Goal: Information Seeking & Learning: Learn about a topic

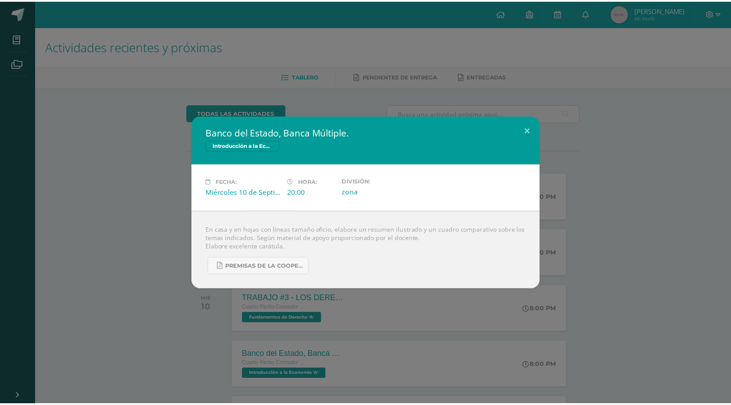
scroll to position [132, 0]
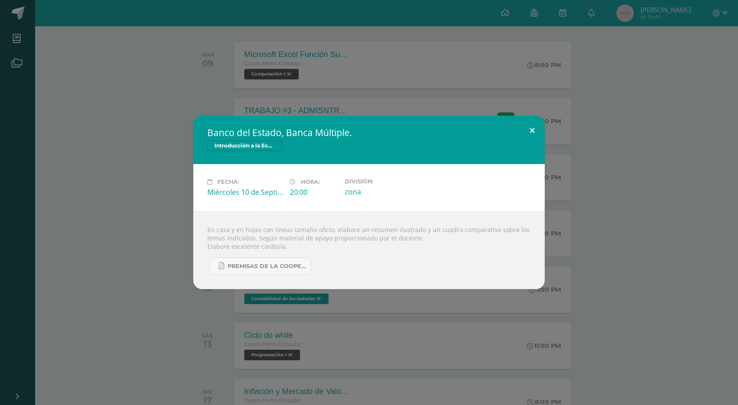
click at [529, 131] on button at bounding box center [531, 131] width 25 height 30
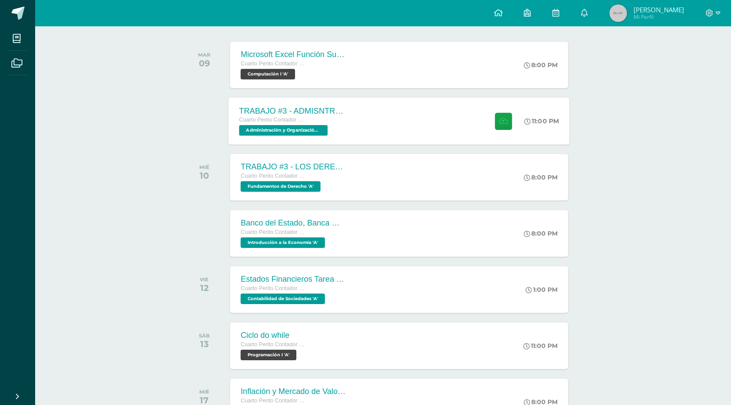
click at [476, 130] on div "TRABAJO #3 - ADMISNTRACIÓN PÚBLICA Cuarto Perito Contador con Orientación en Co…" at bounding box center [399, 120] width 341 height 47
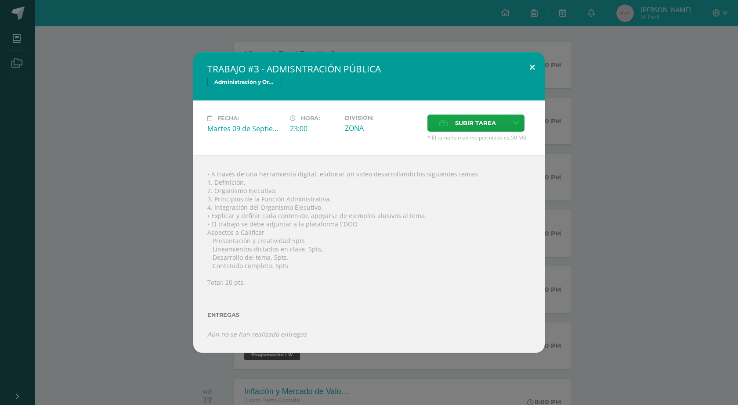
click at [528, 69] on button at bounding box center [531, 67] width 25 height 30
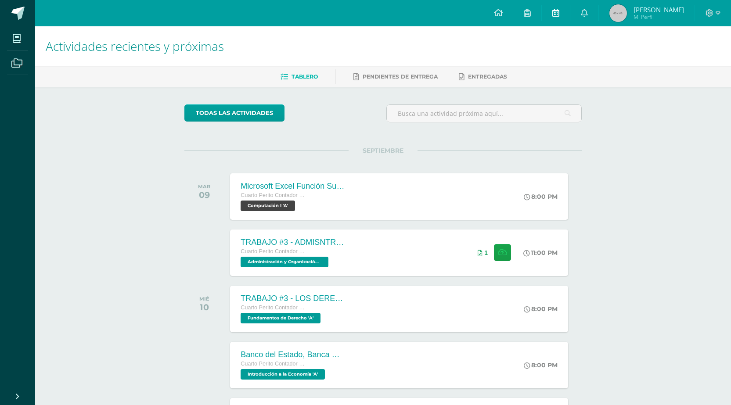
click at [558, 9] on icon at bounding box center [555, 13] width 7 height 8
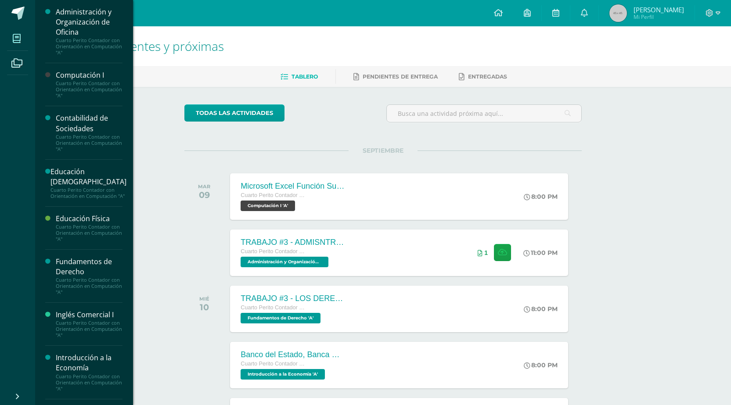
click at [14, 40] on icon at bounding box center [17, 38] width 8 height 9
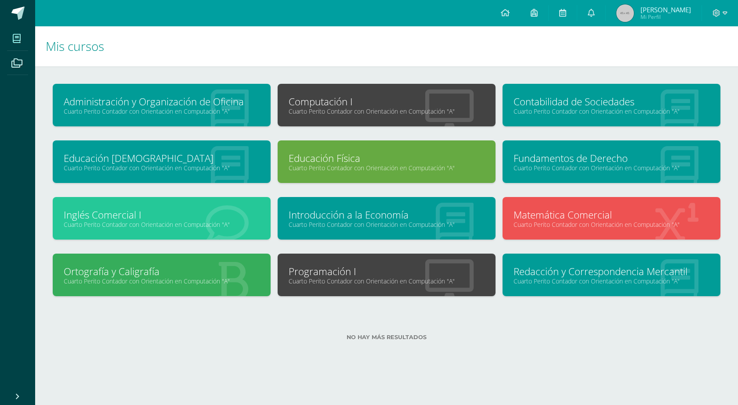
click at [378, 230] on div "Introducción a la Economía Cuarto Perito Contador con Orientación en Computació…" at bounding box center [386, 218] width 218 height 43
click at [380, 217] on link "Introducción a la Economía" at bounding box center [386, 215] width 196 height 14
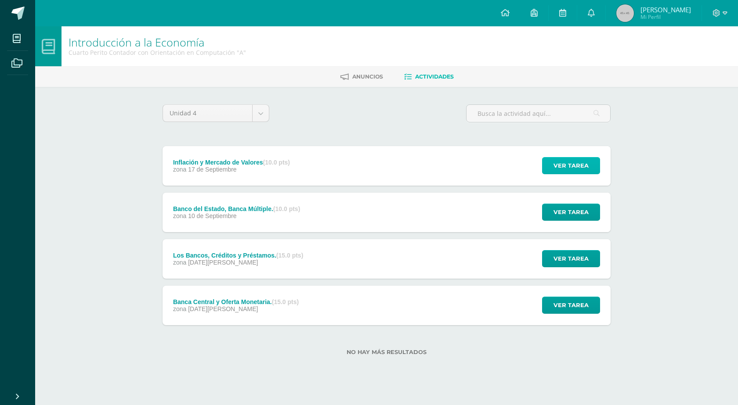
click at [567, 166] on span "Ver tarea" at bounding box center [570, 166] width 35 height 16
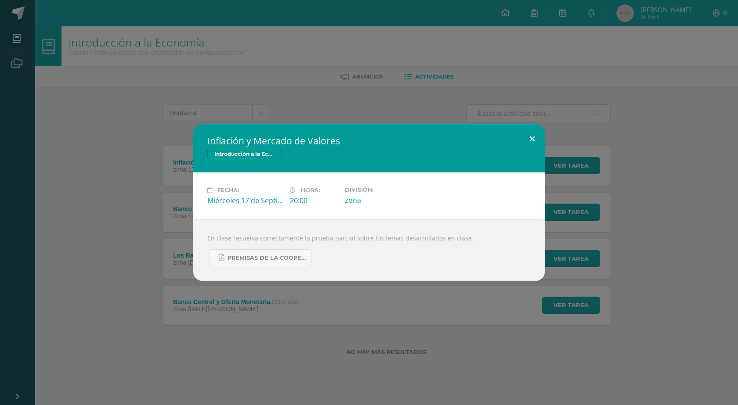
click at [528, 137] on button at bounding box center [531, 139] width 25 height 30
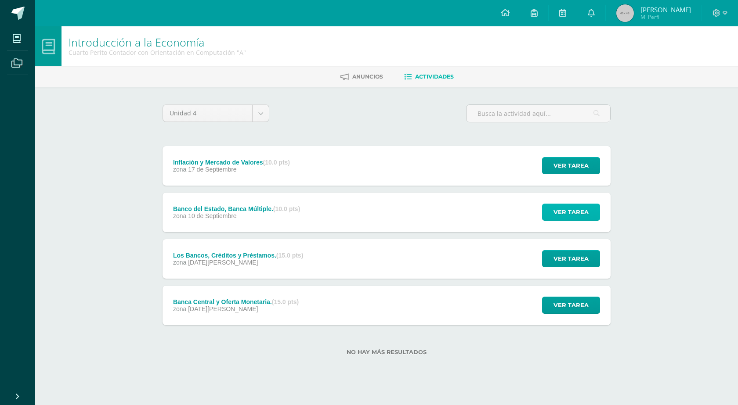
click at [559, 212] on span "Ver tarea" at bounding box center [570, 212] width 35 height 16
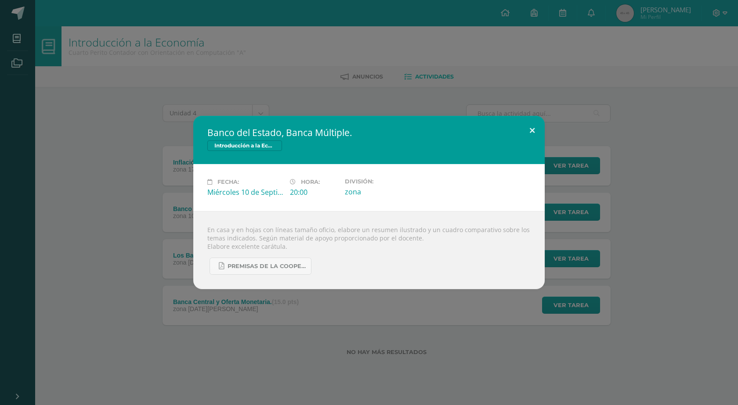
click at [528, 121] on button at bounding box center [531, 131] width 25 height 30
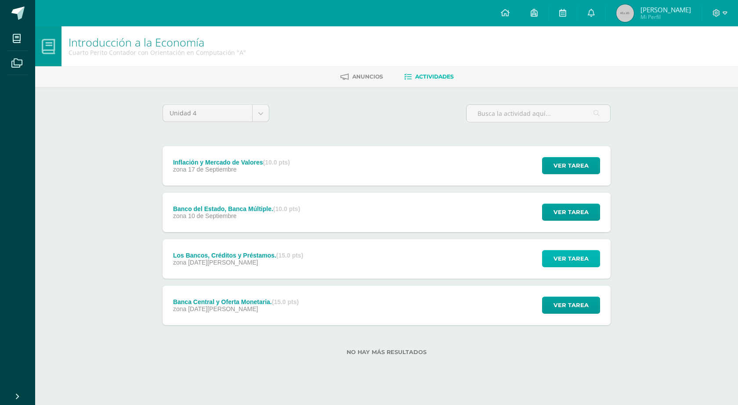
click at [577, 262] on span "Ver tarea" at bounding box center [570, 259] width 35 height 16
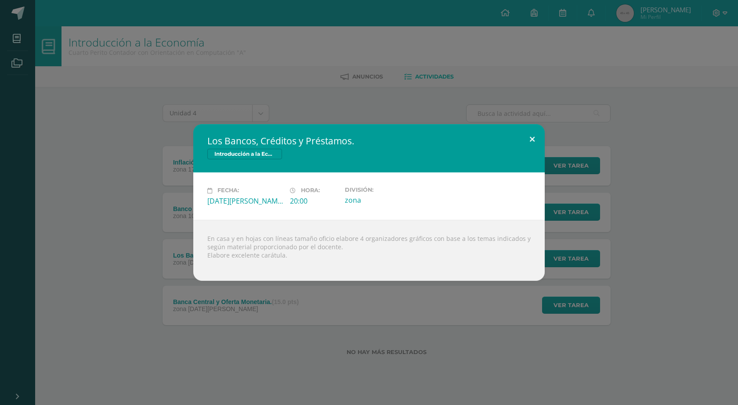
click at [526, 136] on button at bounding box center [531, 139] width 25 height 30
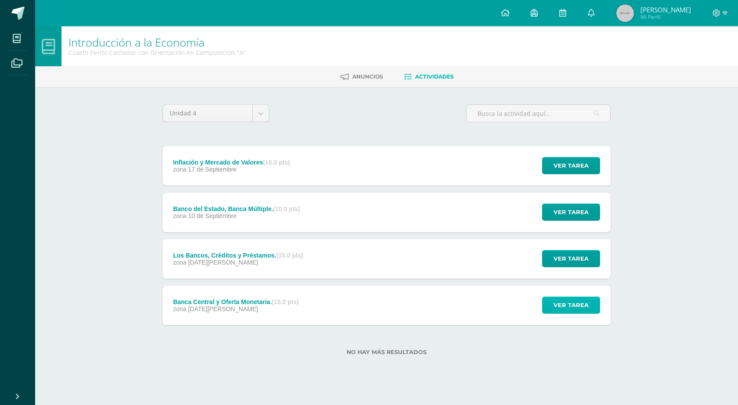
click at [578, 301] on span "Ver tarea" at bounding box center [570, 305] width 35 height 16
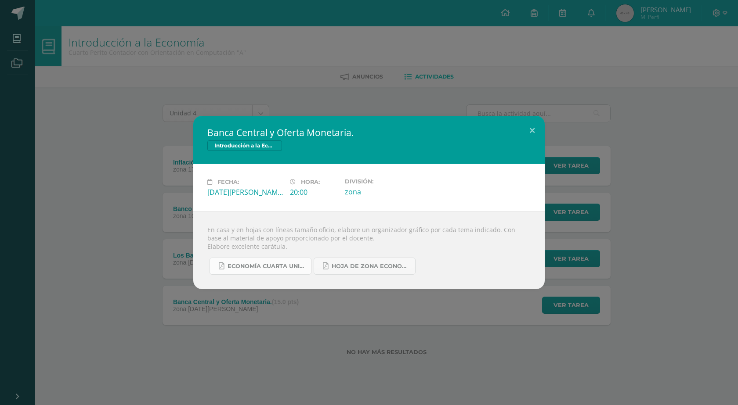
click at [263, 269] on span "ECONOMÍA CUARTA UNIDAD.pdf" at bounding box center [266, 266] width 79 height 7
click at [396, 263] on span "Hoja de Zona Economía.pdf" at bounding box center [370, 266] width 79 height 7
